Goal: Task Accomplishment & Management: Manage account settings

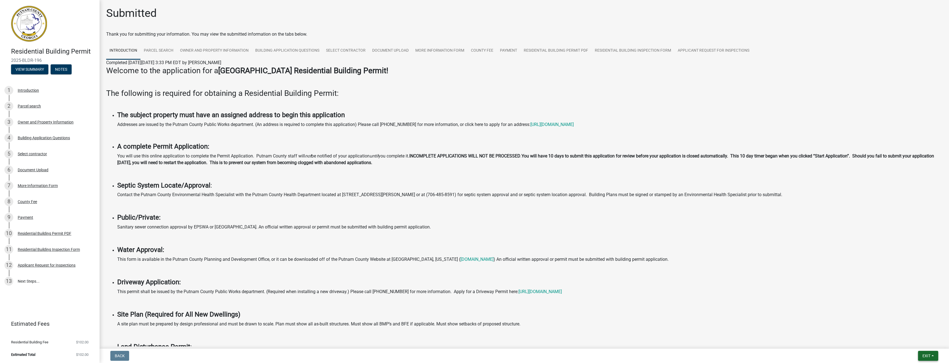
click at [934, 358] on button "Exit" at bounding box center [928, 356] width 20 height 10
click at [920, 346] on button "Save & Exit" at bounding box center [916, 341] width 44 height 13
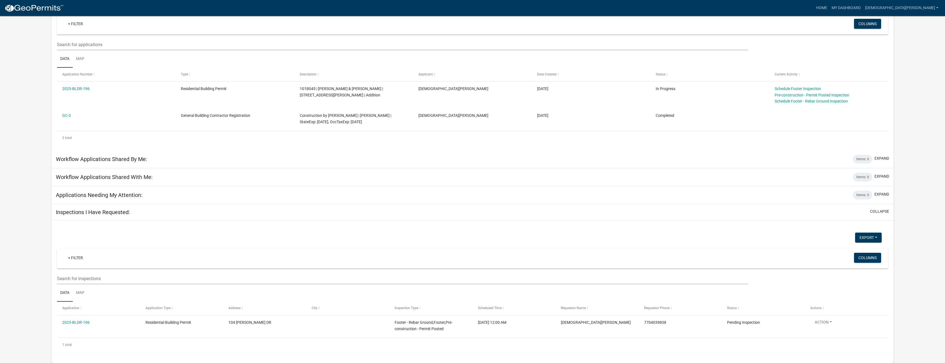
scroll to position [28, 0]
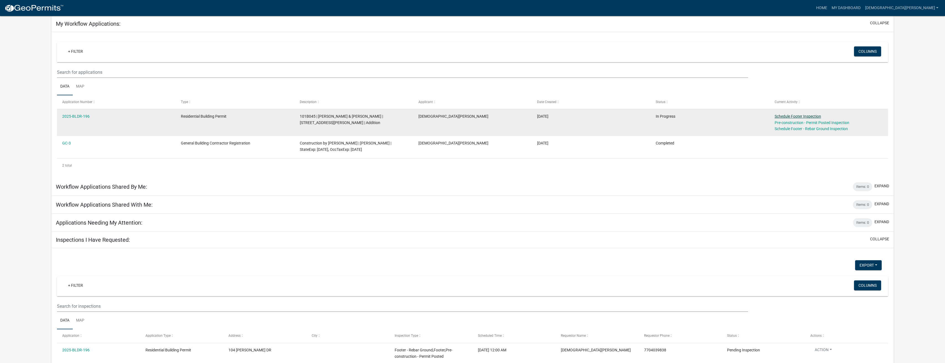
click at [814, 115] on link "Schedule Footer Inspection" at bounding box center [798, 116] width 46 height 4
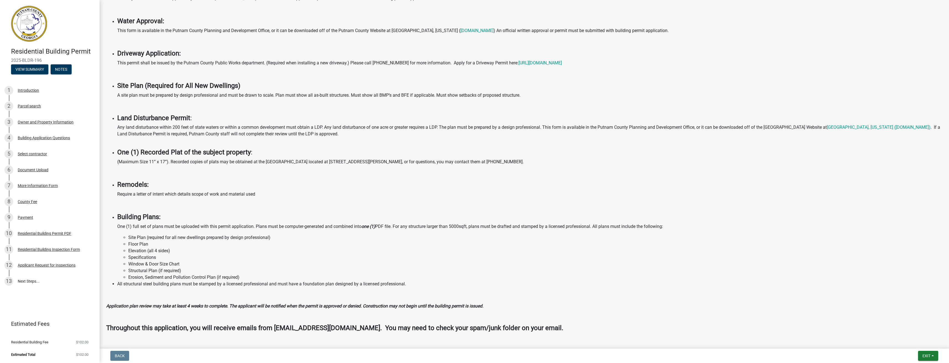
scroll to position [219, 0]
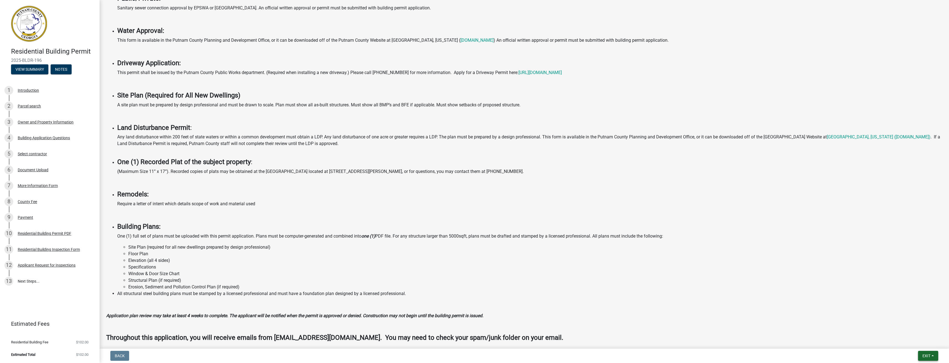
click at [935, 356] on button "Exit" at bounding box center [928, 356] width 20 height 10
click at [918, 343] on button "Save & Exit" at bounding box center [916, 341] width 44 height 13
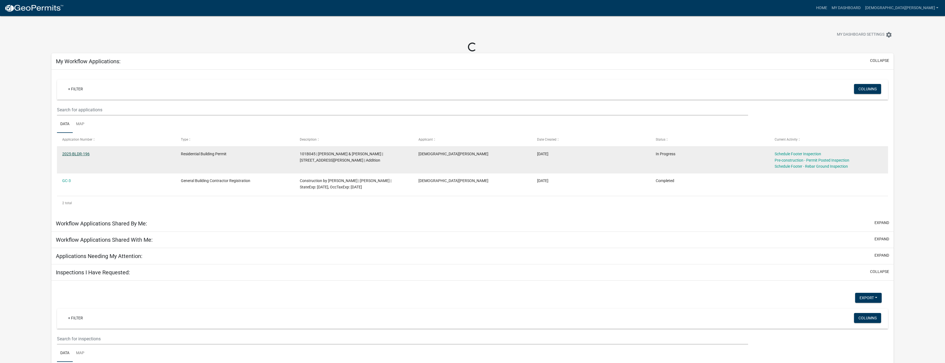
click at [75, 154] on link "2025-BLDR-196" at bounding box center [75, 154] width 27 height 4
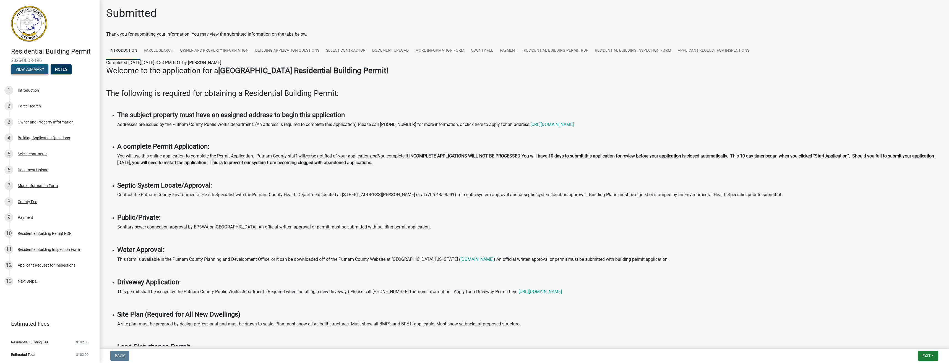
click at [36, 72] on button "View Summary" at bounding box center [29, 69] width 37 height 10
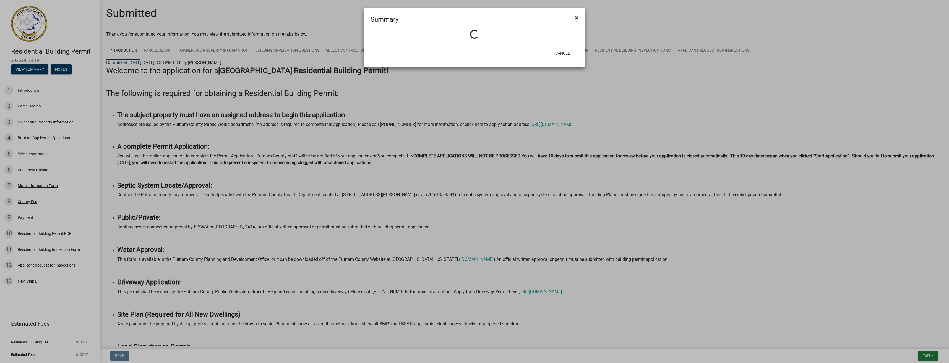
click at [577, 18] on span "×" at bounding box center [577, 18] width 4 height 8
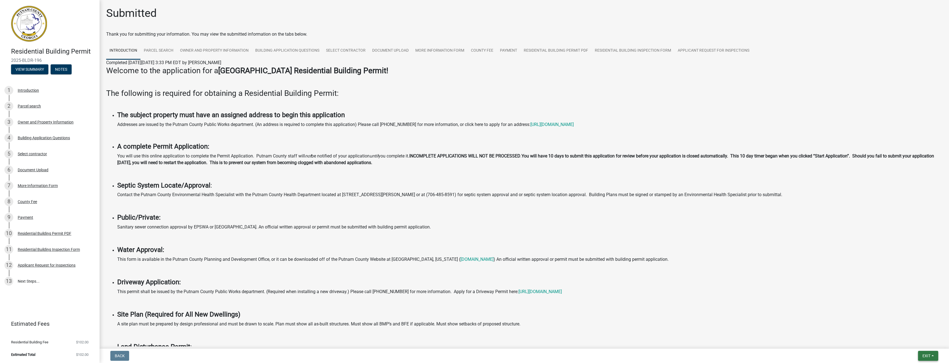
click at [930, 357] on span "Exit" at bounding box center [927, 356] width 8 height 4
click at [914, 343] on button "Save & Exit" at bounding box center [916, 341] width 44 height 13
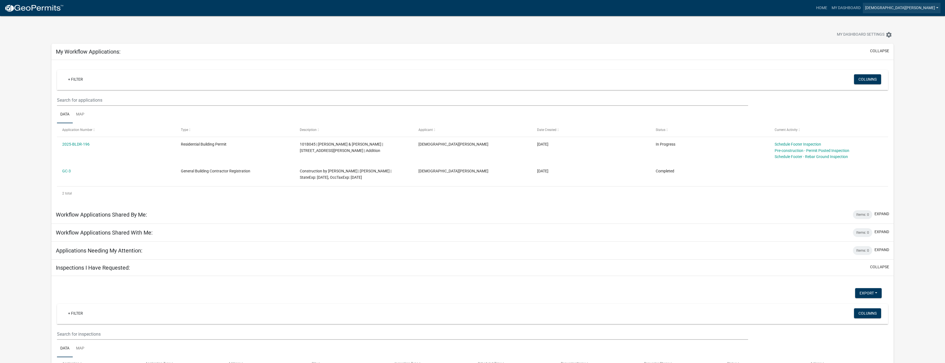
click at [924, 9] on link "[DEMOGRAPHIC_DATA][PERSON_NAME]" at bounding box center [902, 8] width 78 height 11
click at [914, 54] on link "Logout" at bounding box center [916, 53] width 47 height 13
